Goal: Task Accomplishment & Management: Use online tool/utility

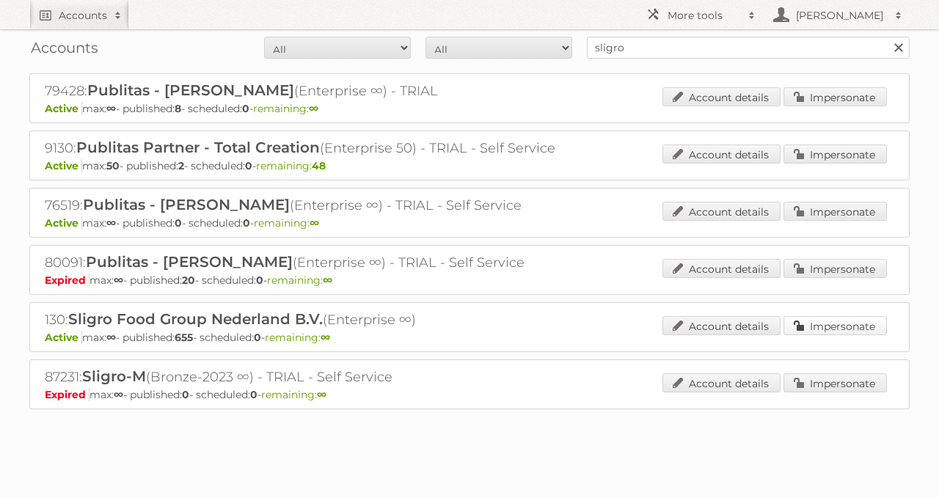
click at [862, 317] on link "Impersonate" at bounding box center [834, 325] width 103 height 19
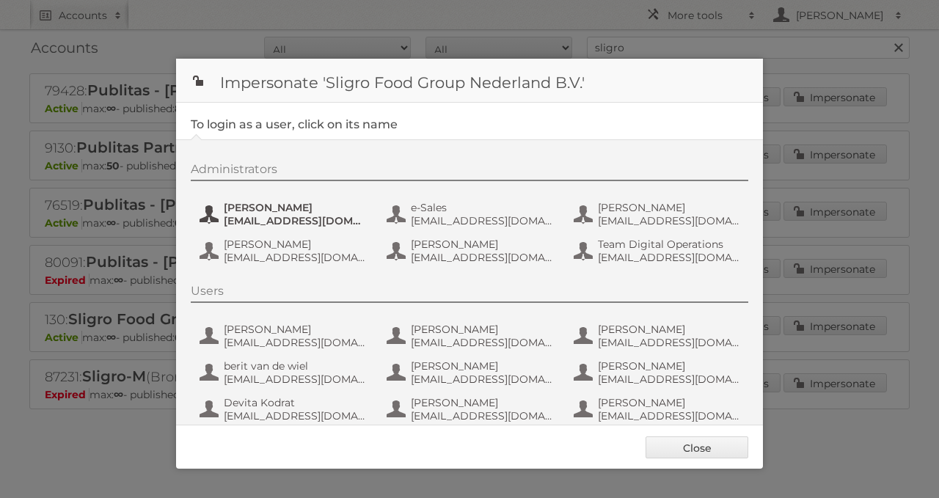
click at [235, 202] on span "Daan van Eijk" at bounding box center [295, 207] width 142 height 13
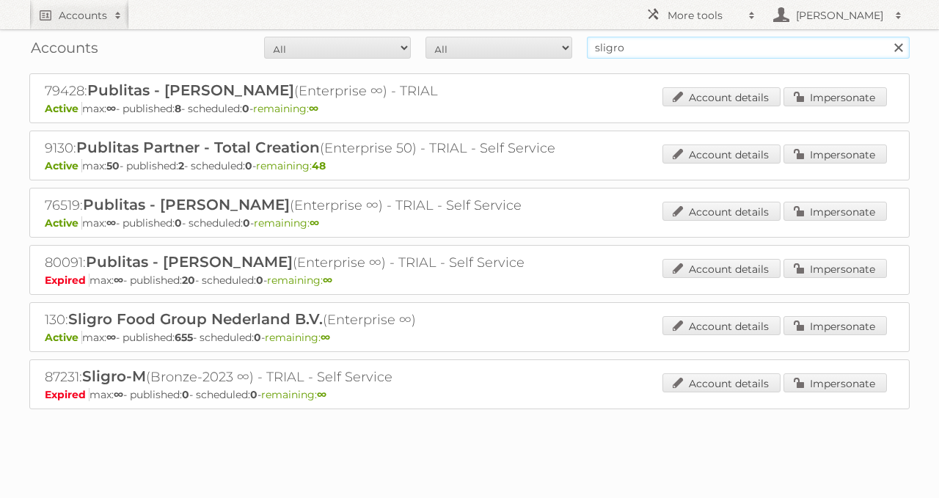
click at [684, 48] on input "sligro" at bounding box center [748, 48] width 323 height 22
type input "ygo"
click at [887, 37] on input "Search" at bounding box center [898, 48] width 22 height 22
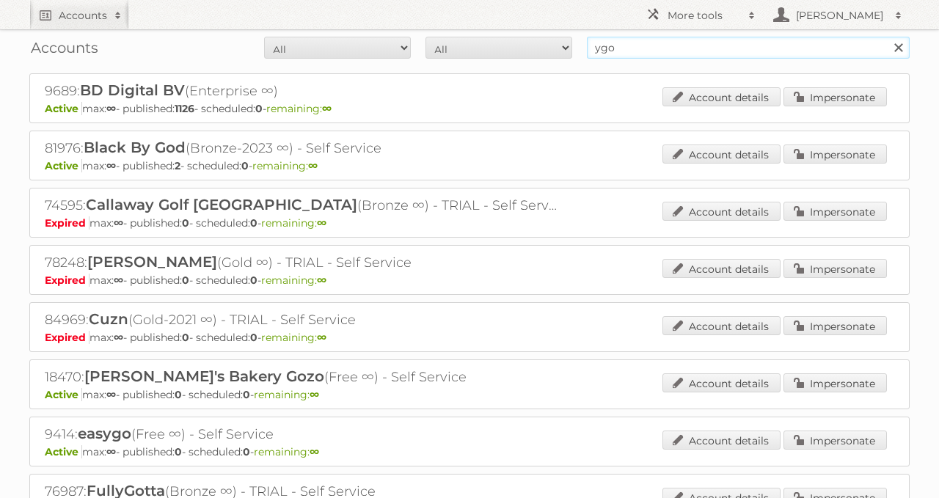
click at [695, 48] on input "ygo" at bounding box center [748, 48] width 323 height 22
type input "meubelen gova"
click at [887, 37] on input "Search" at bounding box center [898, 48] width 22 height 22
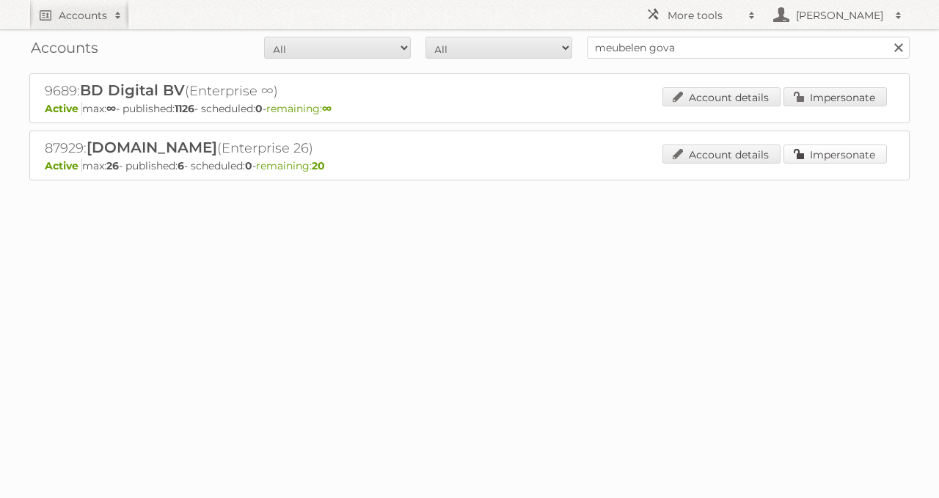
click at [813, 153] on link "Impersonate" at bounding box center [834, 154] width 103 height 19
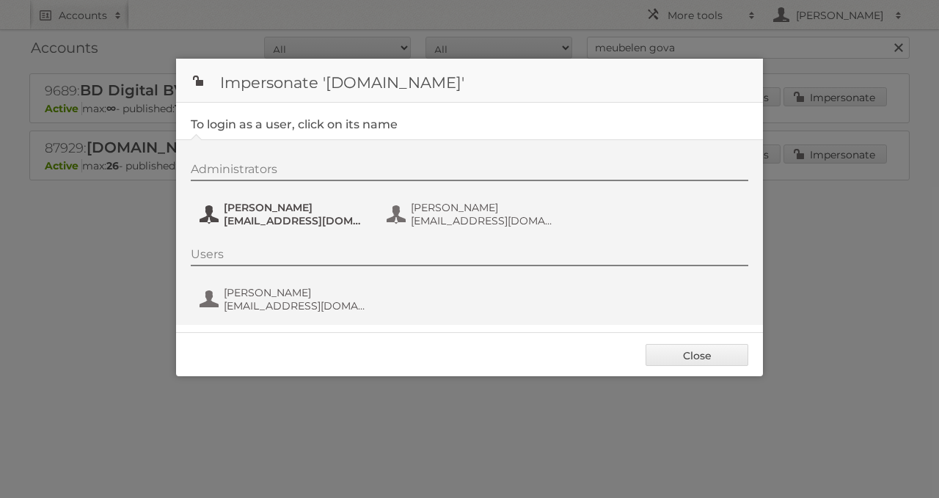
click at [292, 222] on span "avuylsteke@ygo.be" at bounding box center [295, 220] width 142 height 13
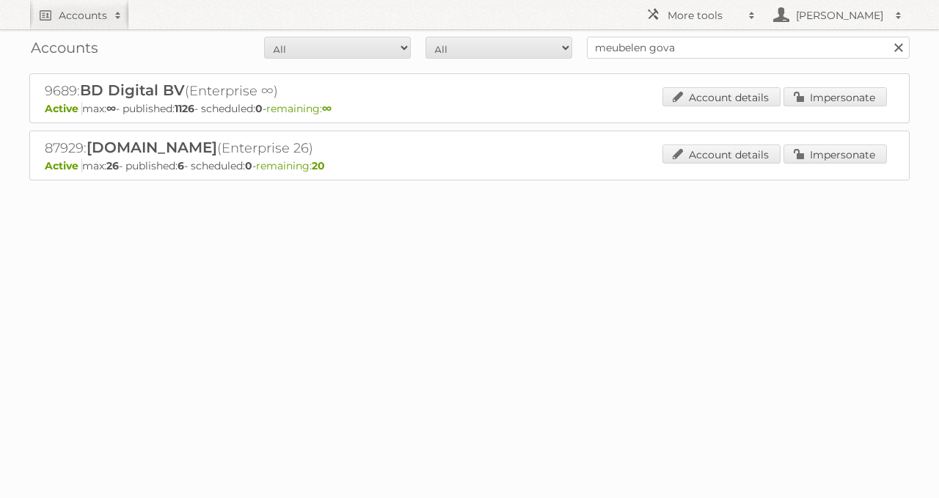
click at [667, 59] on div "Accounts All Active Expired Pending All Paid Trials Self service meubelen gova …" at bounding box center [469, 47] width 880 height 37
click at [664, 54] on input "meubelen gova" at bounding box center [748, 48] width 323 height 22
type input "delhaize"
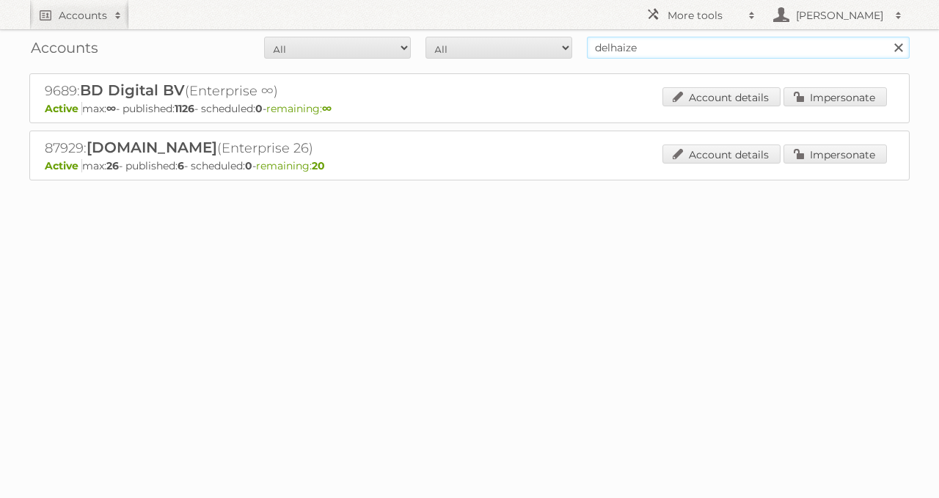
click at [887, 37] on input "Search" at bounding box center [898, 48] width 22 height 22
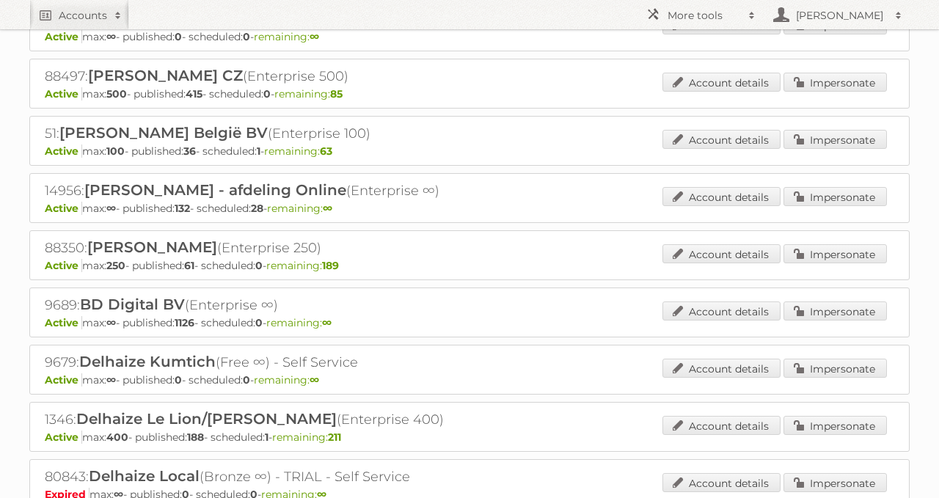
scroll to position [198, 0]
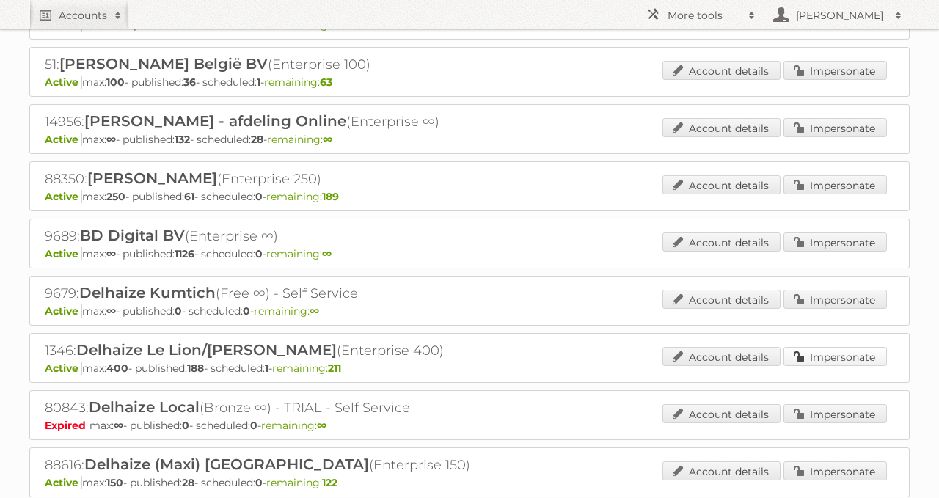
click at [821, 347] on link "Impersonate" at bounding box center [834, 356] width 103 height 19
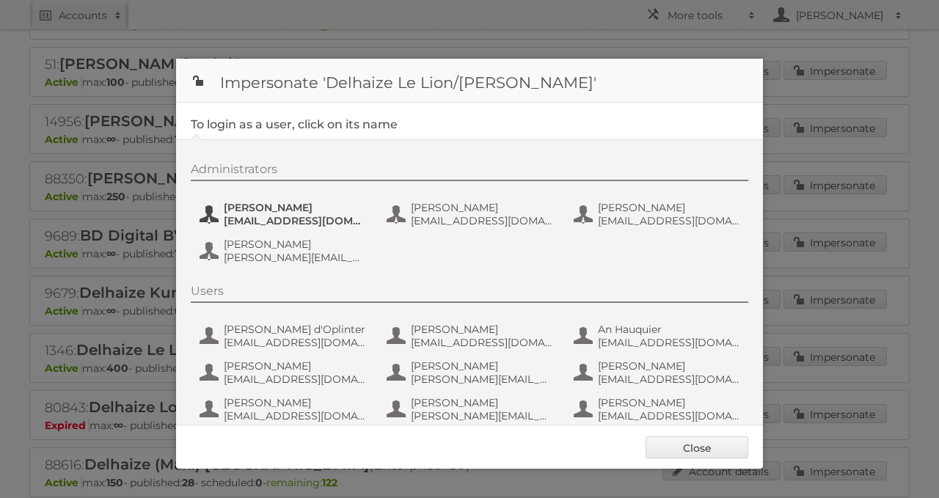
click at [304, 200] on button "Carlos Vicente Ruiz cvicenteruiz@delhaize.be" at bounding box center [284, 214] width 172 height 29
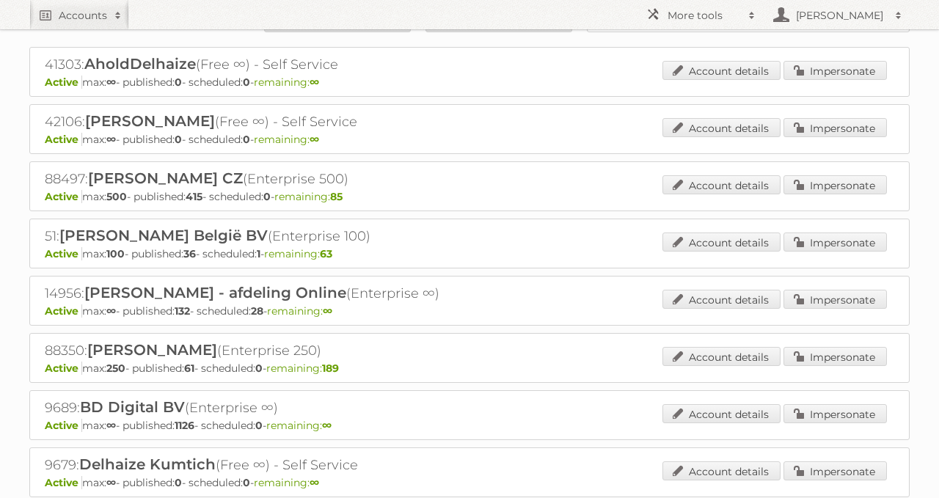
scroll to position [0, 0]
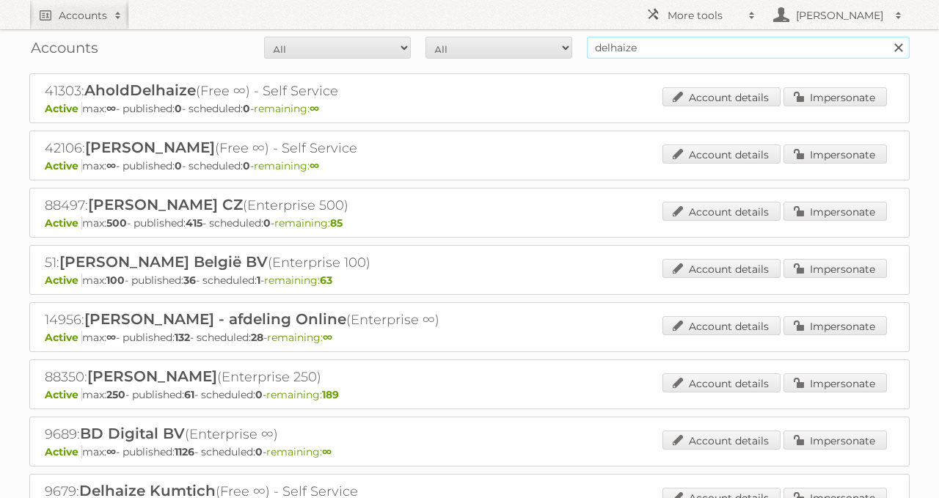
click at [649, 48] on input "delhaize" at bounding box center [748, 48] width 323 height 22
type input "prik & tik"
click at [887, 37] on input "Search" at bounding box center [898, 48] width 22 height 22
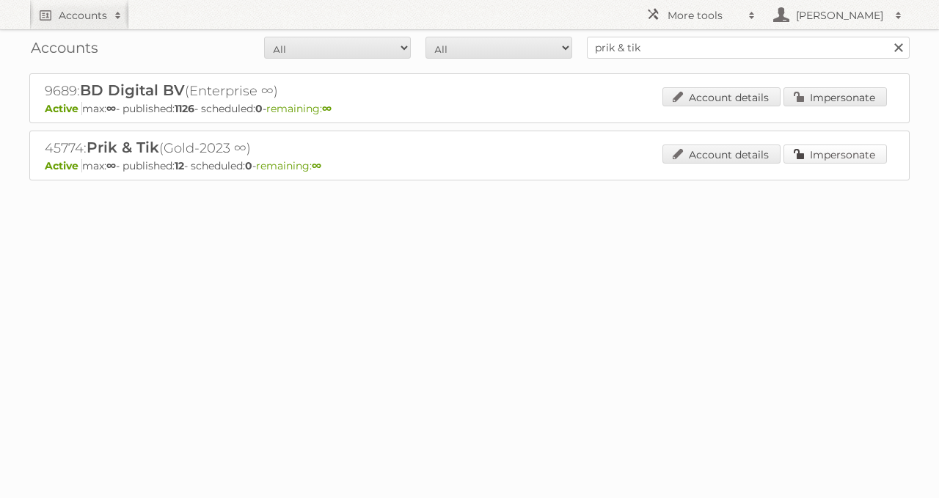
click at [811, 158] on link "Impersonate" at bounding box center [834, 154] width 103 height 19
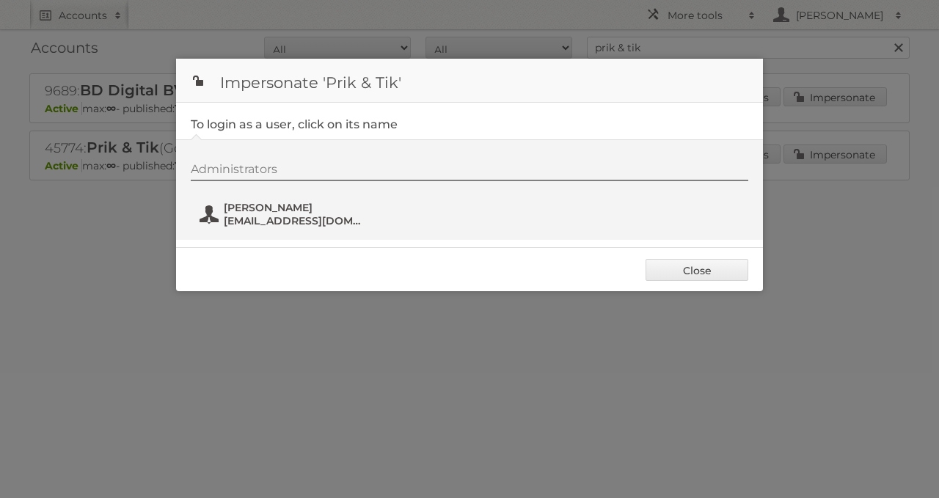
click at [240, 214] on span "info@prikentik.be" at bounding box center [295, 220] width 142 height 13
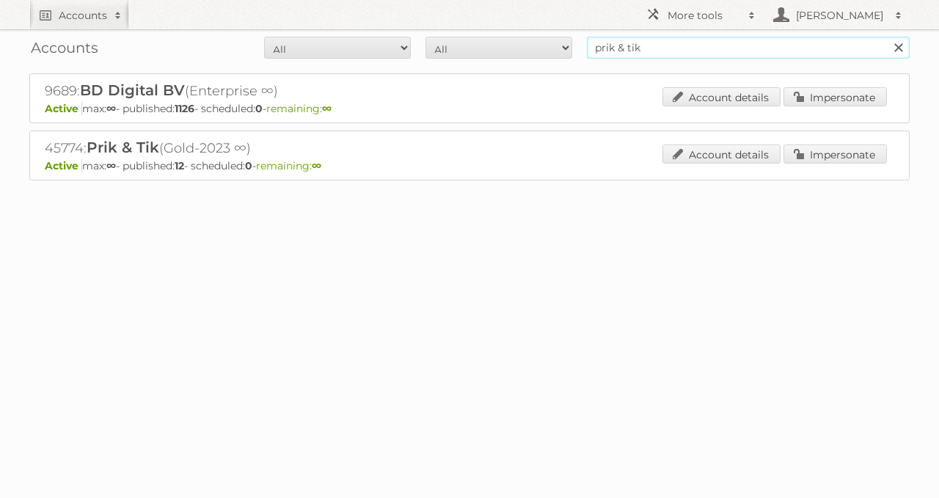
click at [698, 41] on input "prik & tik" at bounding box center [748, 48] width 323 height 22
type input "p"
type input "mediamarkt"
click at [887, 37] on input "Search" at bounding box center [898, 48] width 22 height 22
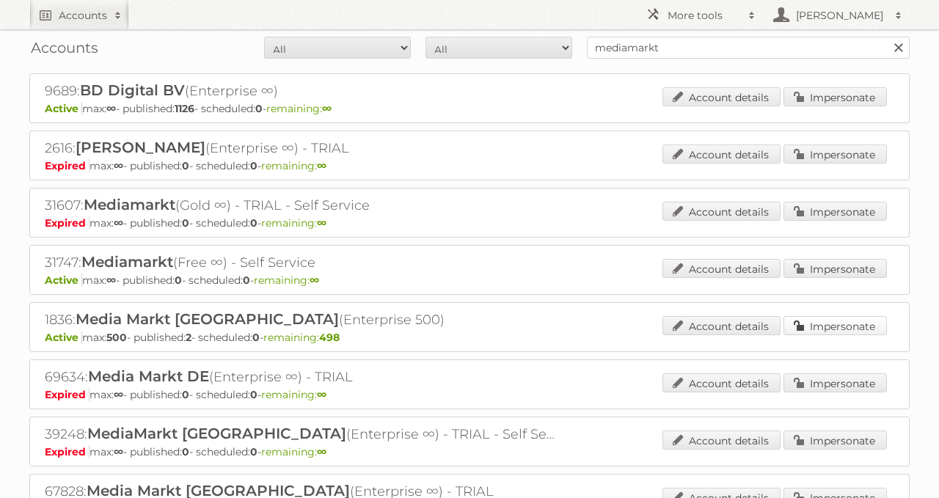
click at [827, 325] on link "Impersonate" at bounding box center [834, 325] width 103 height 19
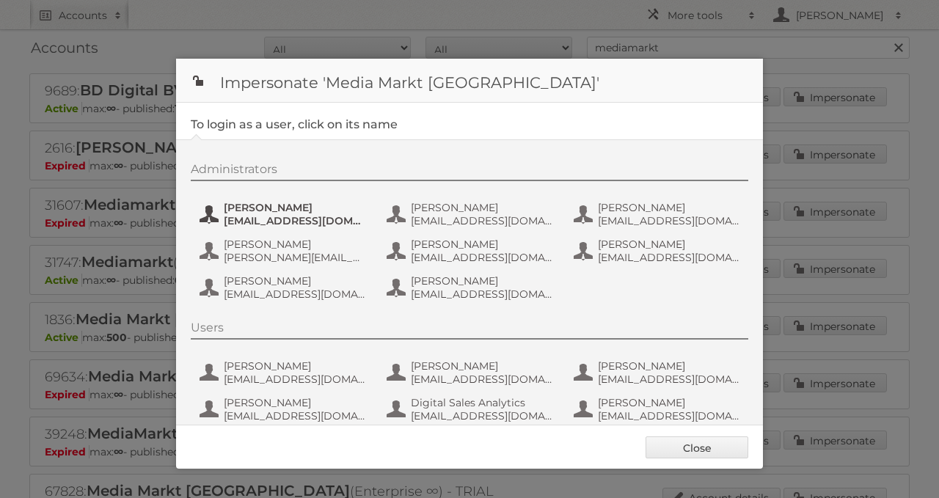
click at [246, 219] on span "[EMAIL_ADDRESS][DOMAIN_NAME]" at bounding box center [295, 220] width 142 height 13
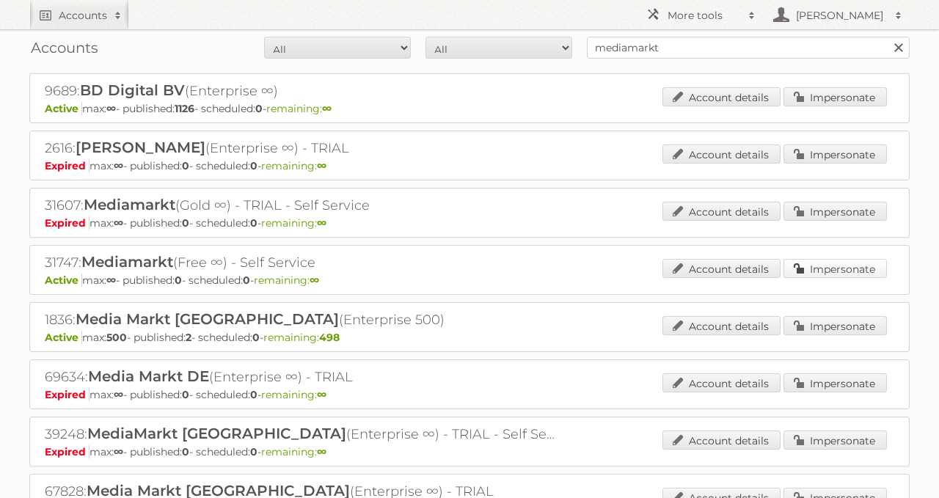
click at [822, 263] on link "Impersonate" at bounding box center [834, 268] width 103 height 19
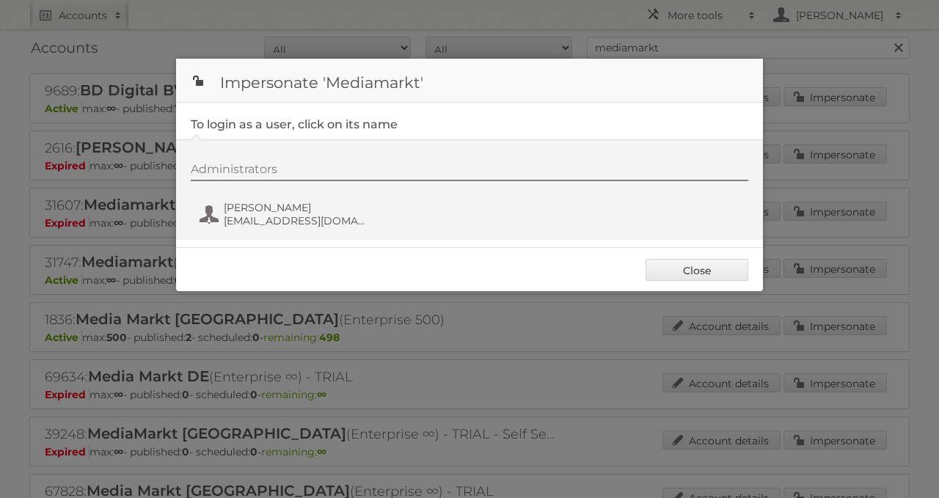
click at [491, 322] on div at bounding box center [469, 249] width 939 height 498
drag, startPoint x: 701, startPoint y: 282, endPoint x: 723, endPoint y: 231, distance: 55.5
click at [701, 281] on div "Close" at bounding box center [469, 269] width 587 height 44
click at [692, 269] on link "Close" at bounding box center [696, 270] width 103 height 22
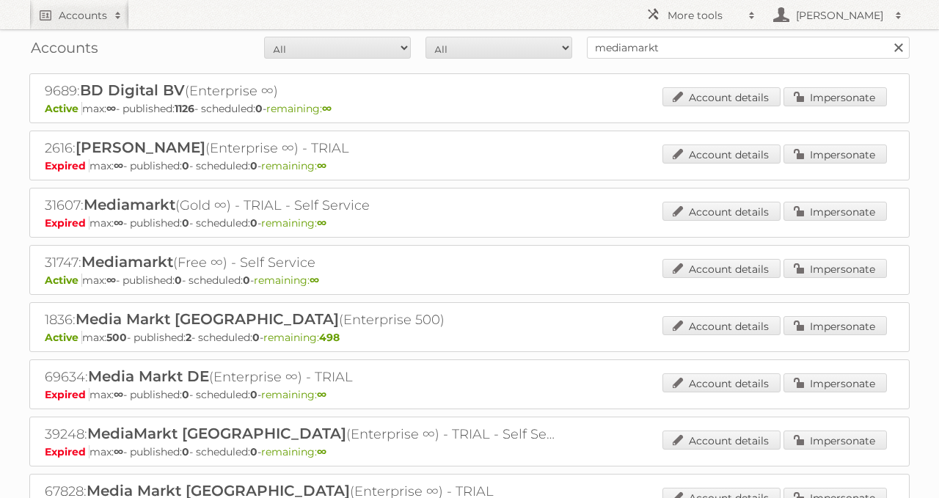
click at [849, 106] on div "Account details Impersonate" at bounding box center [774, 98] width 224 height 22
click at [811, 81] on div "9689: BD Digital BV (Enterprise ∞) Active [PERSON_NAME]: ∞ - published: 1126 - …" at bounding box center [469, 98] width 880 height 50
click at [827, 98] on link "Impersonate" at bounding box center [834, 96] width 103 height 19
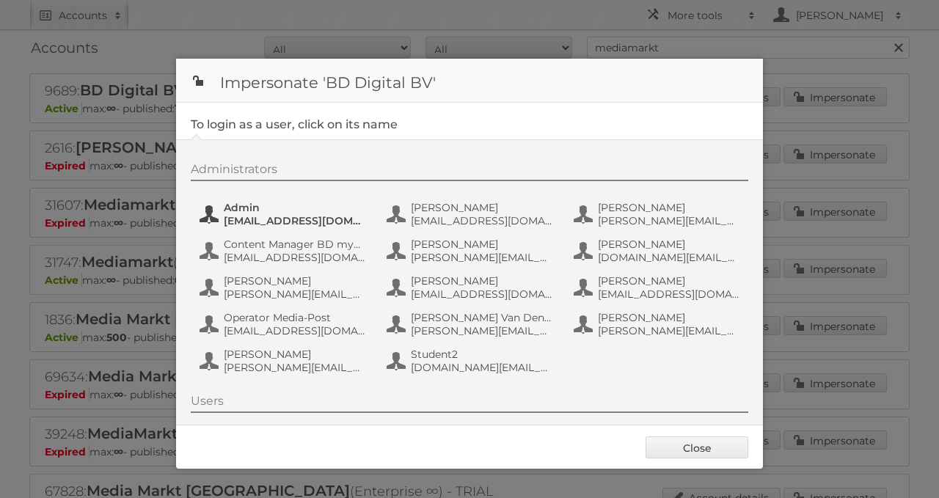
click at [274, 223] on span "[EMAIL_ADDRESS][DOMAIN_NAME]" at bounding box center [295, 220] width 142 height 13
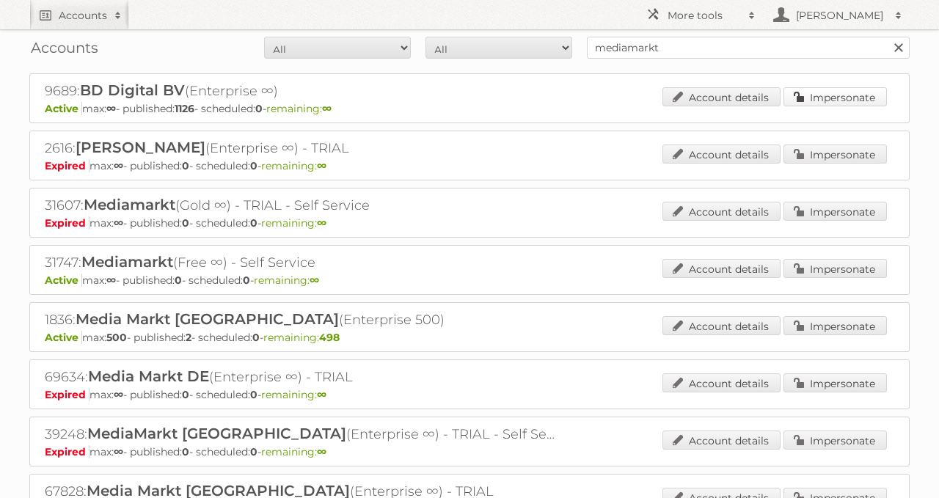
click at [835, 92] on link "Impersonate" at bounding box center [834, 96] width 103 height 19
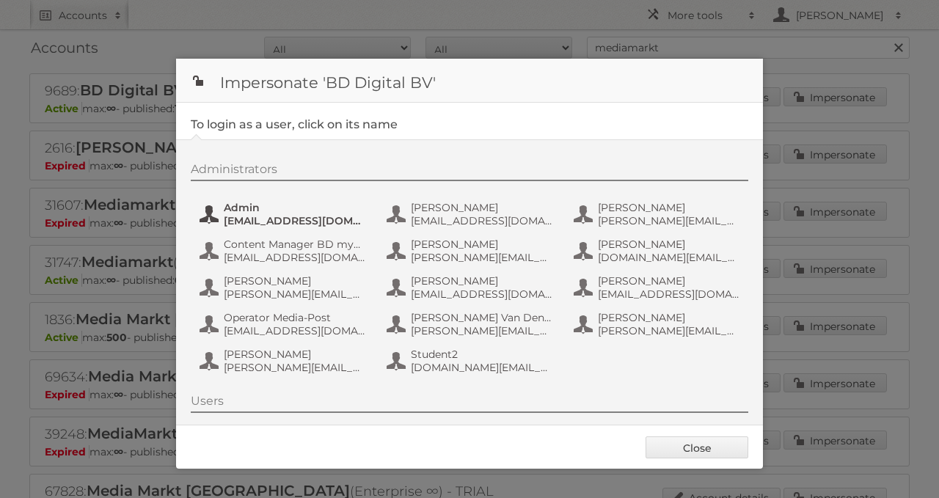
click at [292, 216] on span "[EMAIL_ADDRESS][DOMAIN_NAME]" at bounding box center [295, 220] width 142 height 13
